Goal: Book appointment/travel/reservation

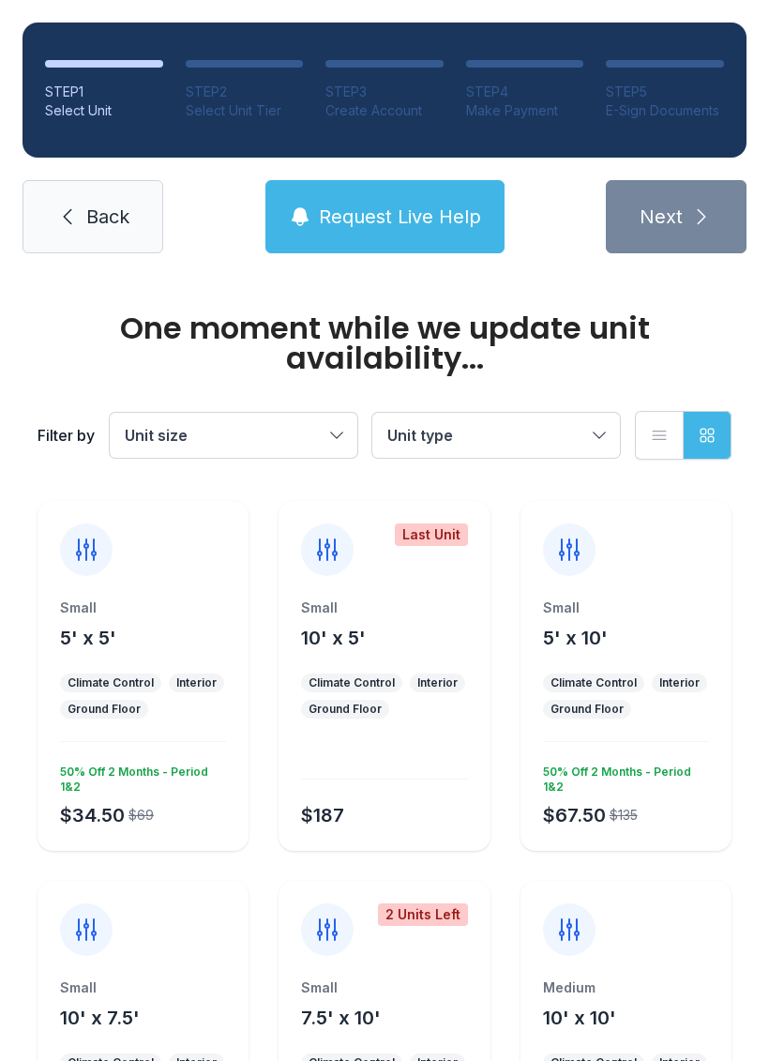
click at [90, 552] on icon at bounding box center [86, 550] width 30 height 30
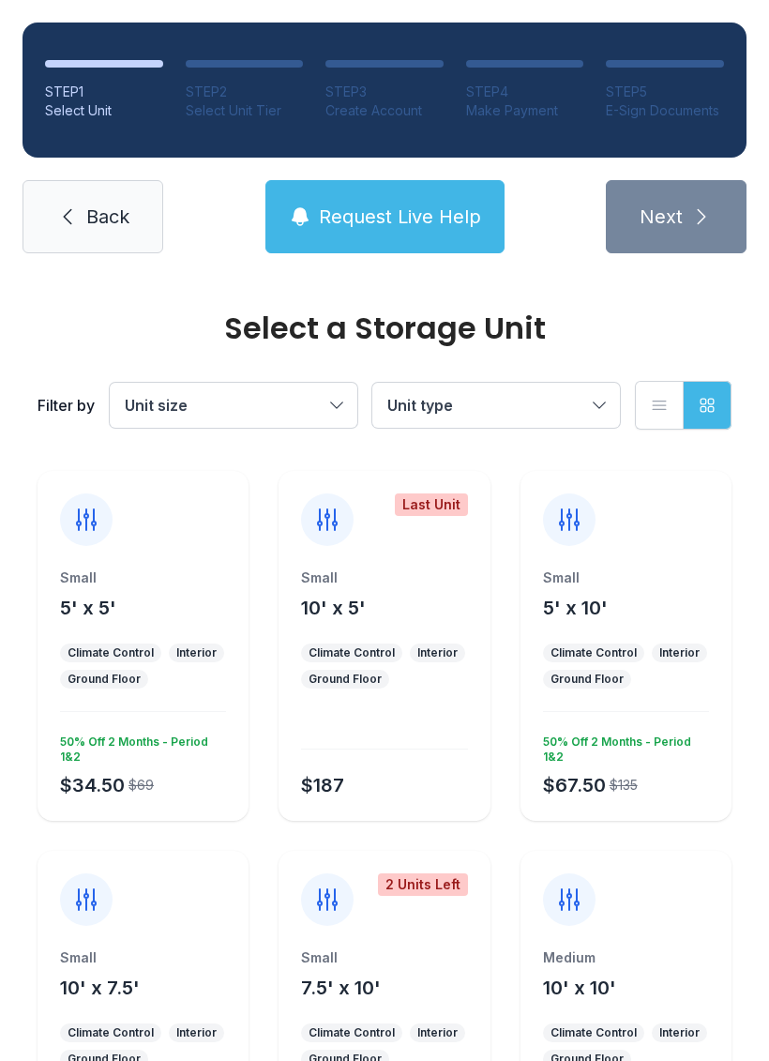
click at [96, 550] on div "Small 5' x 5' Climate Control Interior Ground Floor $34.50 $69 50% Off 2 Months…" at bounding box center [143, 646] width 211 height 350
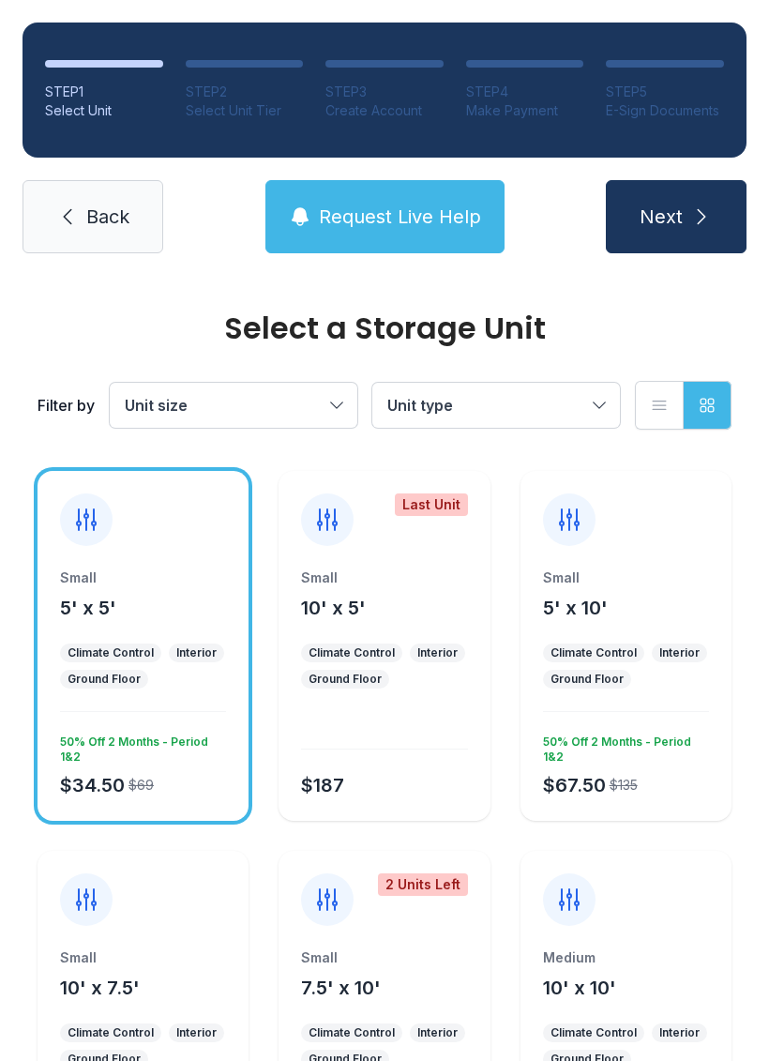
click at [685, 230] on button "Next" at bounding box center [676, 216] width 141 height 73
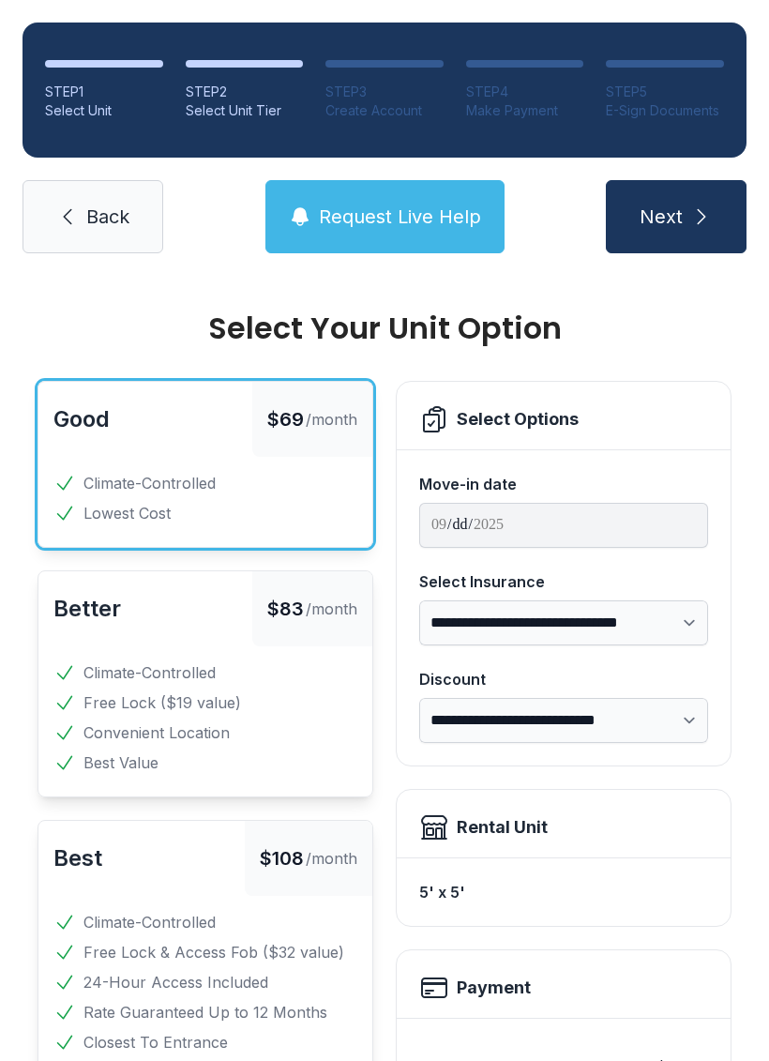
click at [683, 214] on button "Next" at bounding box center [676, 216] width 141 height 73
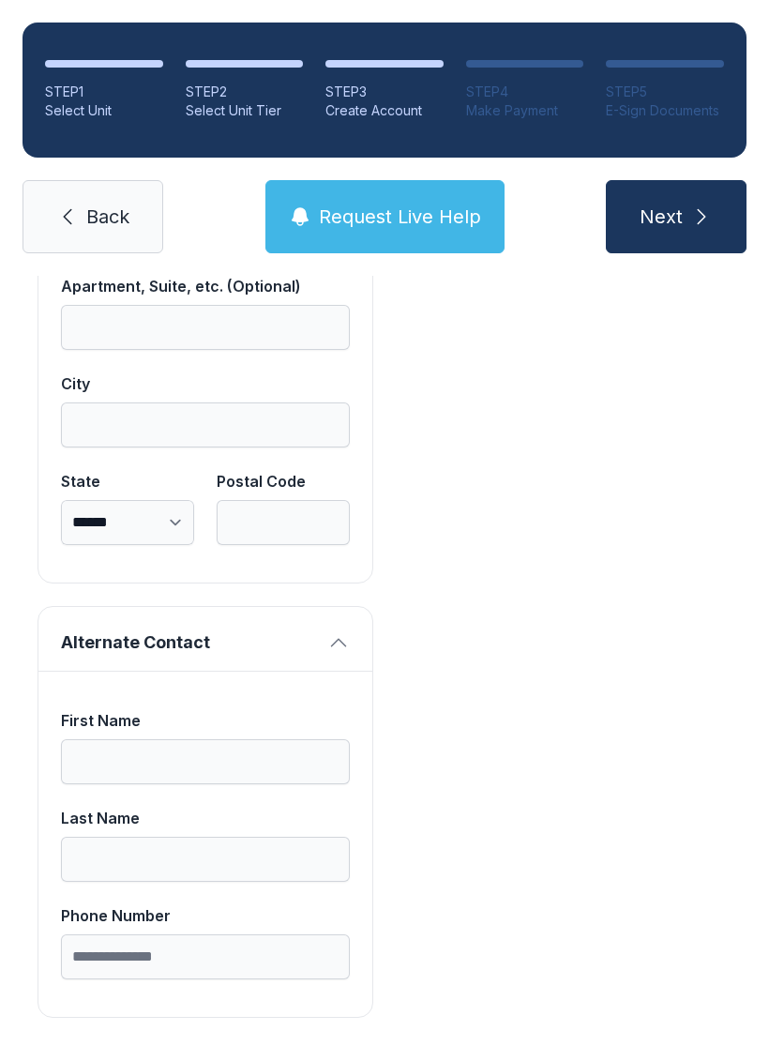
scroll to position [1609, 0]
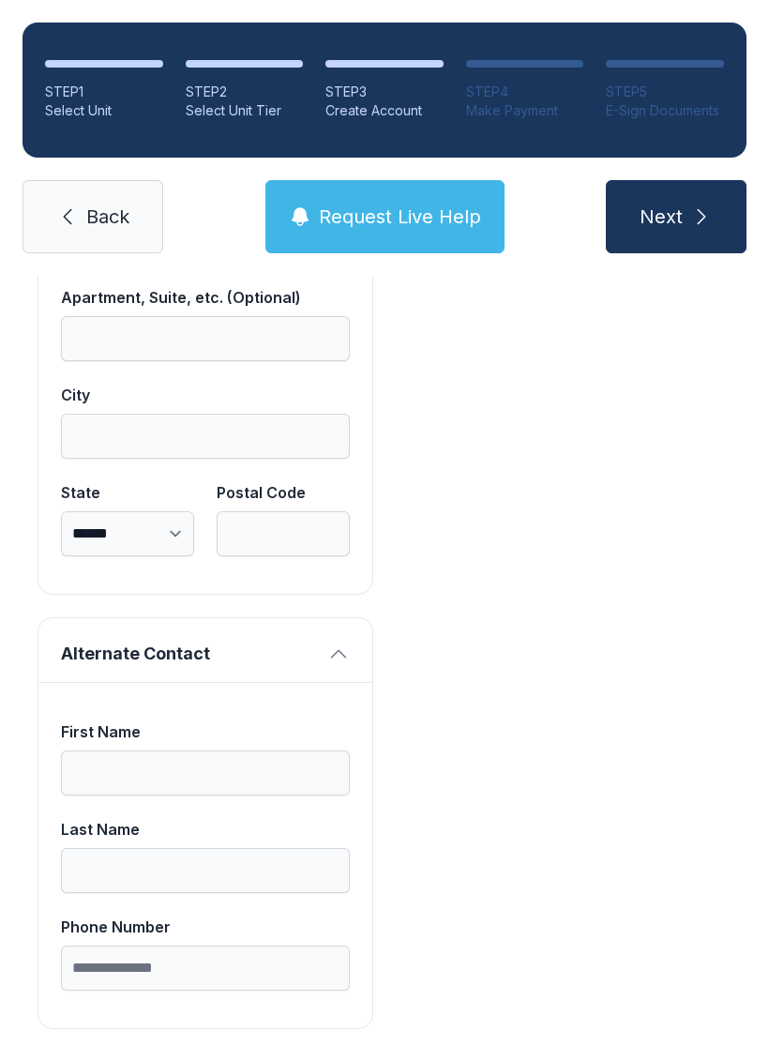
click at [81, 215] on link "Back" at bounding box center [93, 216] width 141 height 73
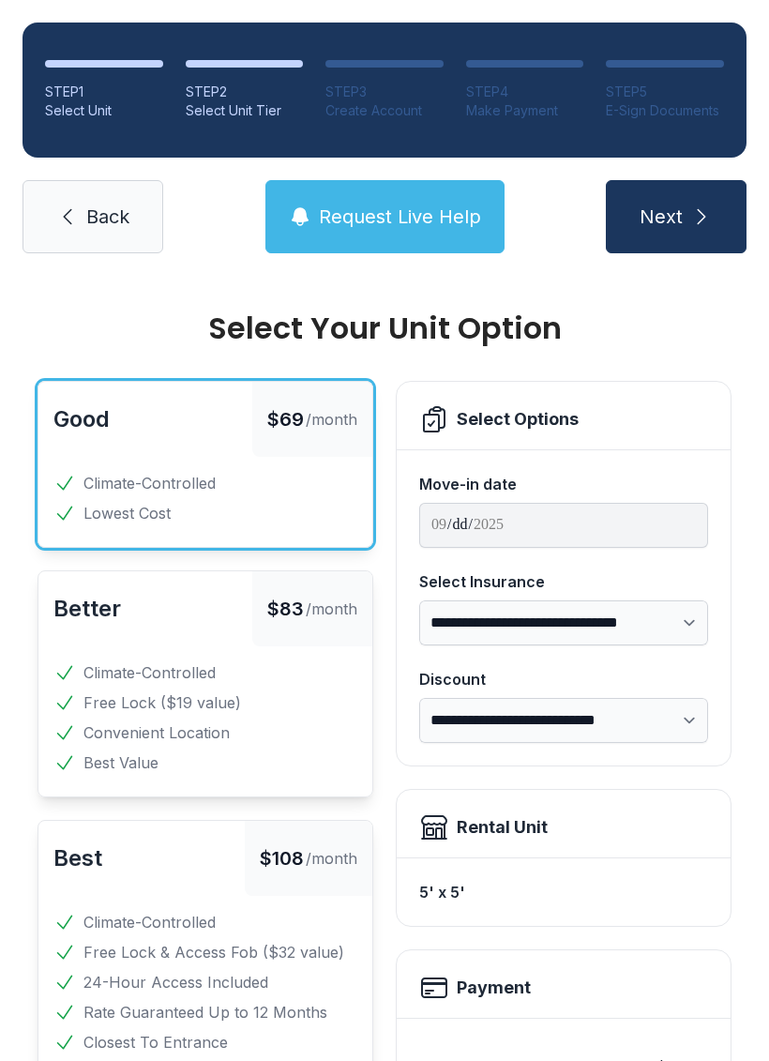
click at [80, 214] on link "Back" at bounding box center [93, 216] width 141 height 73
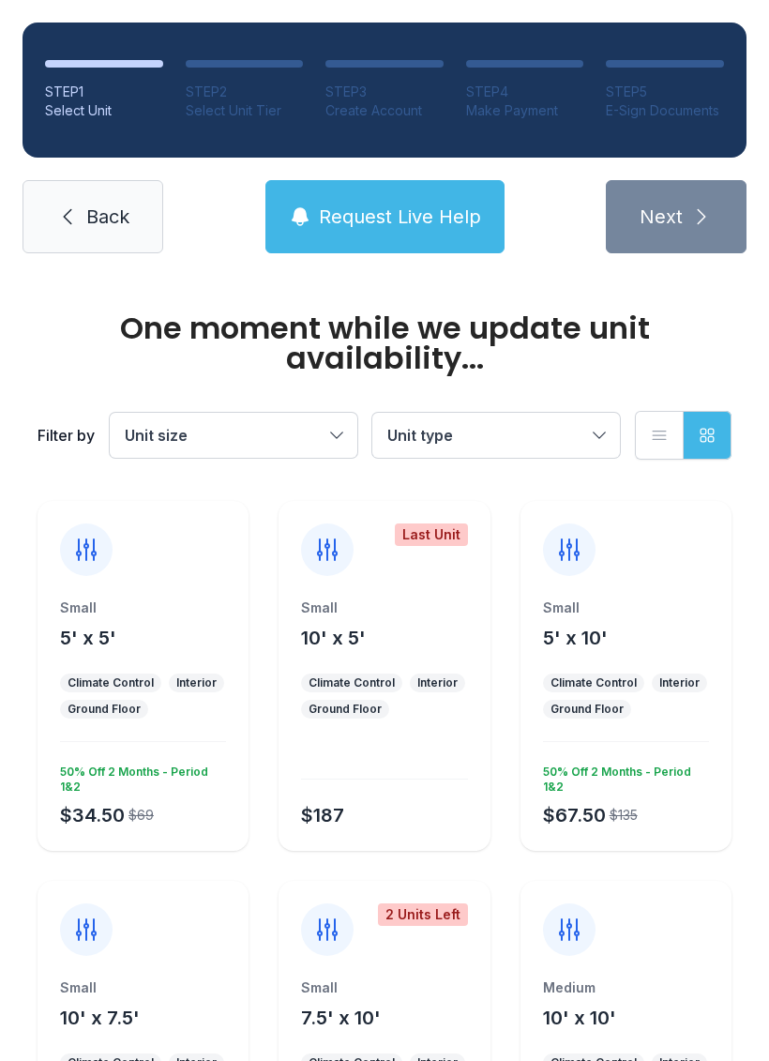
click at [103, 218] on span "Back" at bounding box center [107, 216] width 43 height 26
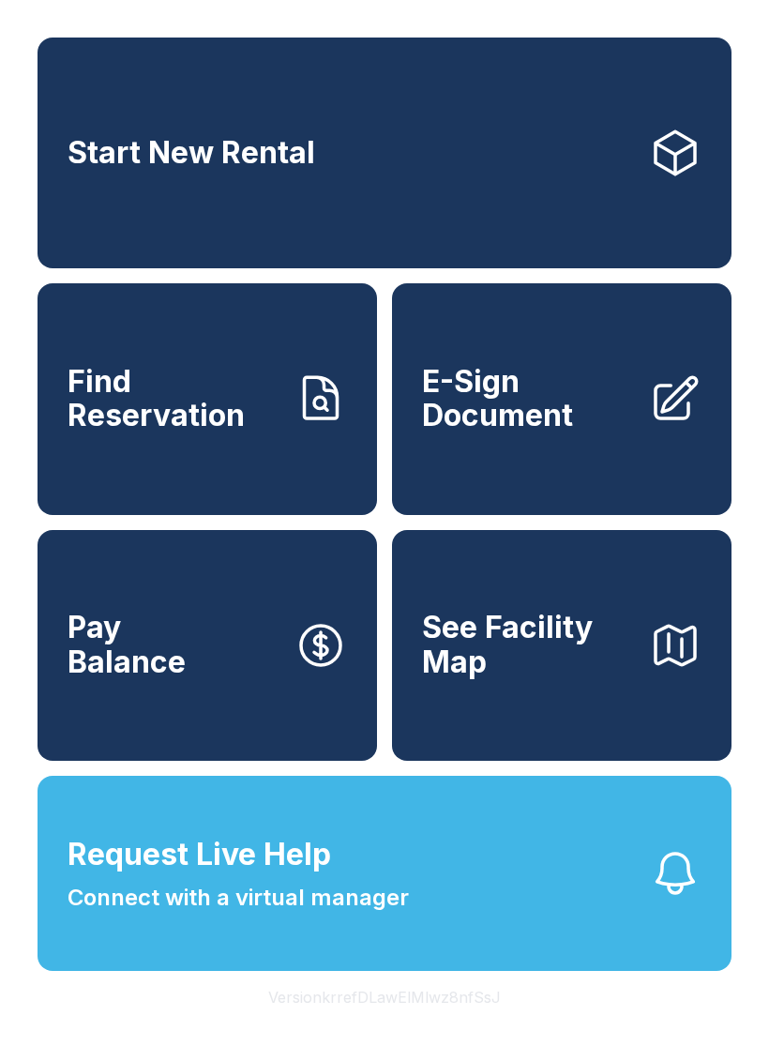
click at [565, 679] on span "See Facility Map" at bounding box center [528, 644] width 212 height 68
